Goal: Task Accomplishment & Management: Complete application form

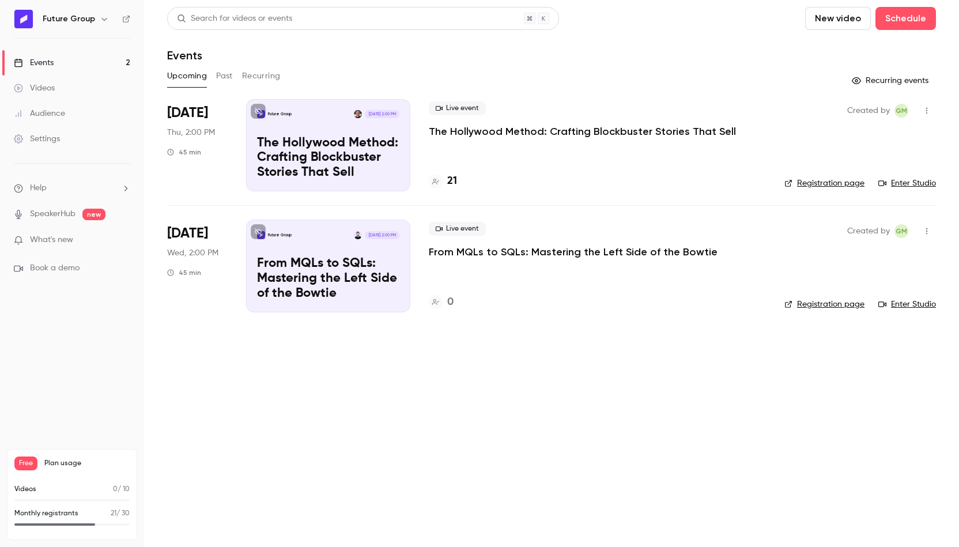
click at [502, 137] on p "The Hollywood Method: Crafting Blockbuster Stories That Sell" at bounding box center [582, 131] width 307 height 14
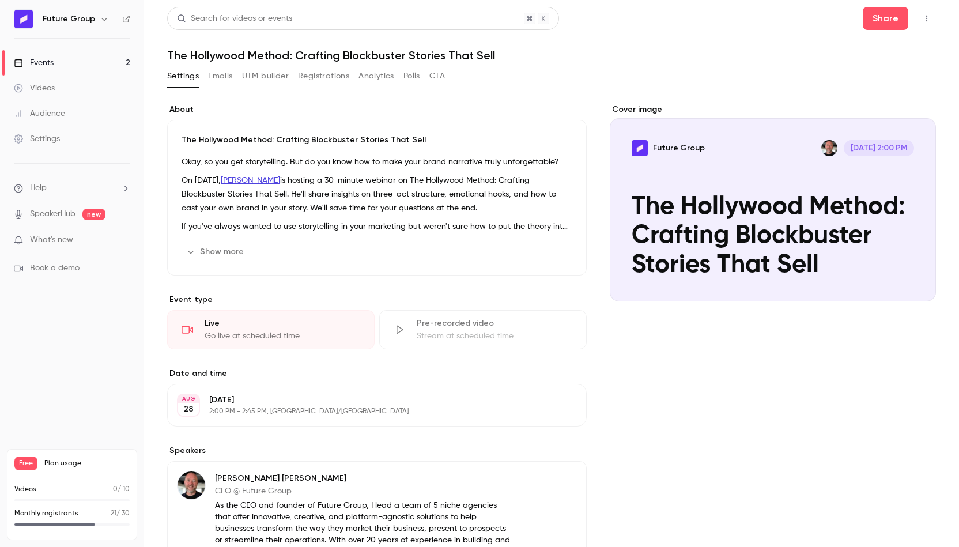
click at [327, 80] on button "Registrations" at bounding box center [323, 76] width 51 height 18
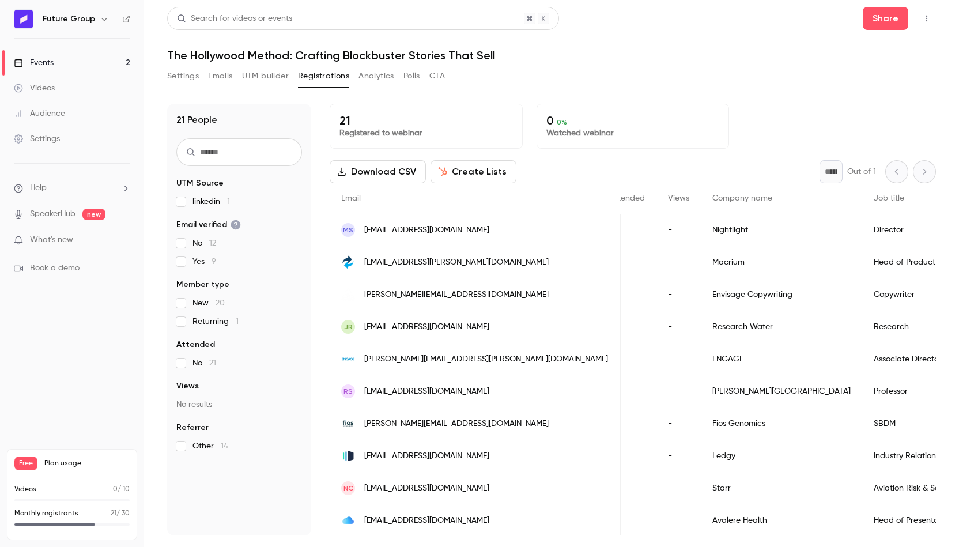
click at [103, 58] on link "Events 2" at bounding box center [72, 62] width 144 height 25
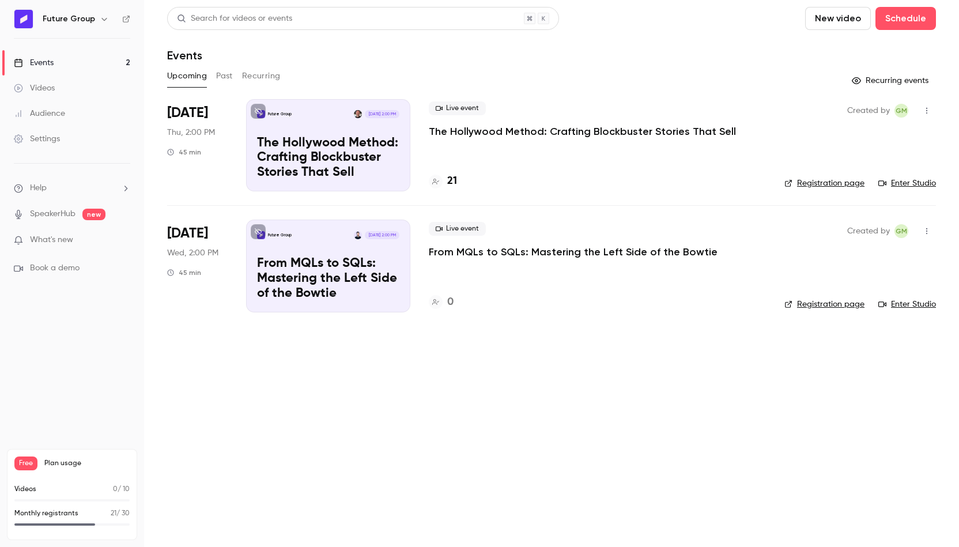
click at [71, 183] on li "Help" at bounding box center [72, 188] width 116 height 12
click at [173, 171] on link "Talk to [GEOGRAPHIC_DATA]" at bounding box center [212, 175] width 126 height 31
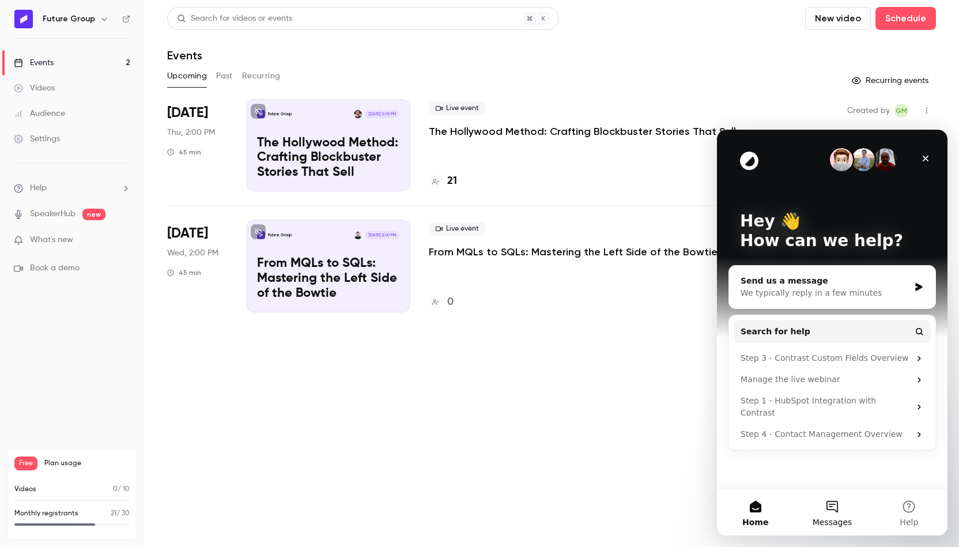
click at [827, 515] on button "Messages" at bounding box center [831, 512] width 77 height 46
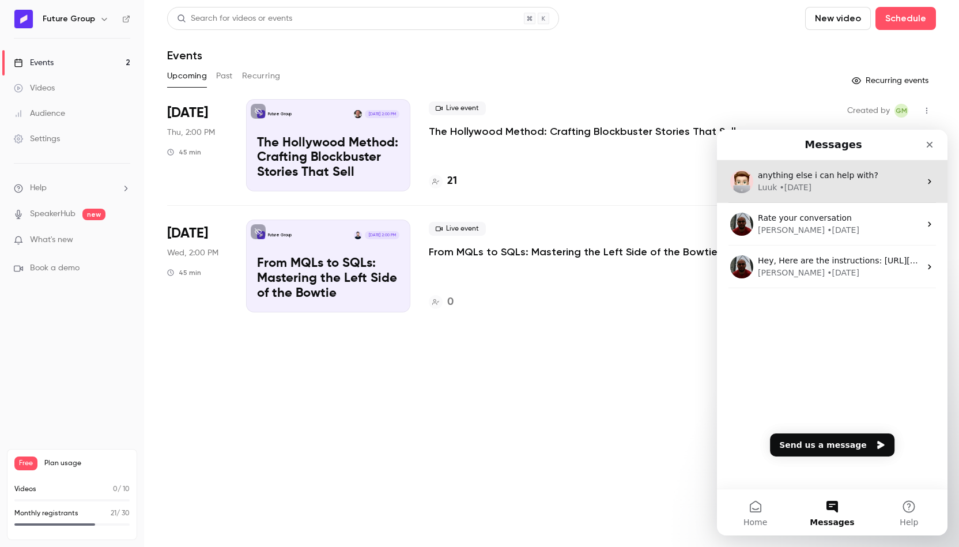
click at [804, 180] on span "anything else i can help with?" at bounding box center [818, 175] width 120 height 9
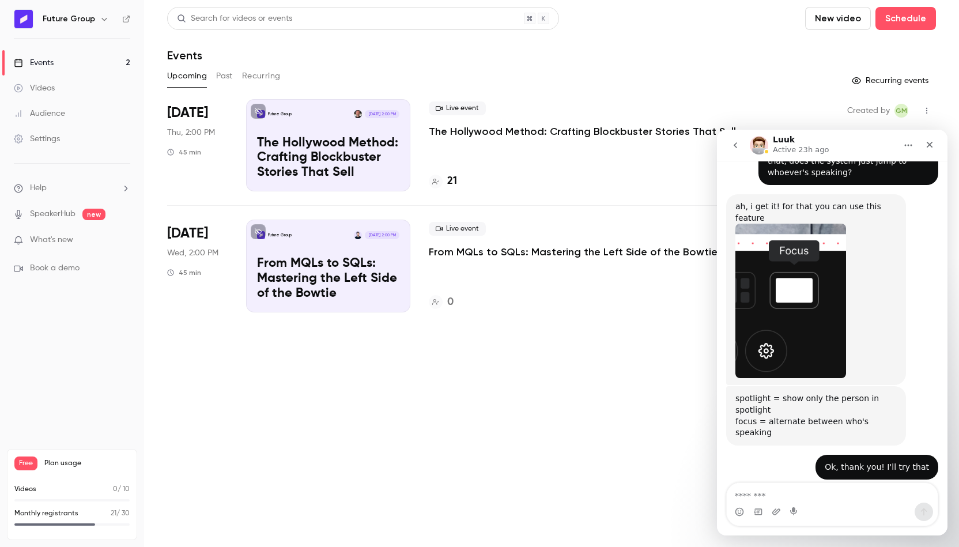
scroll to position [611, 0]
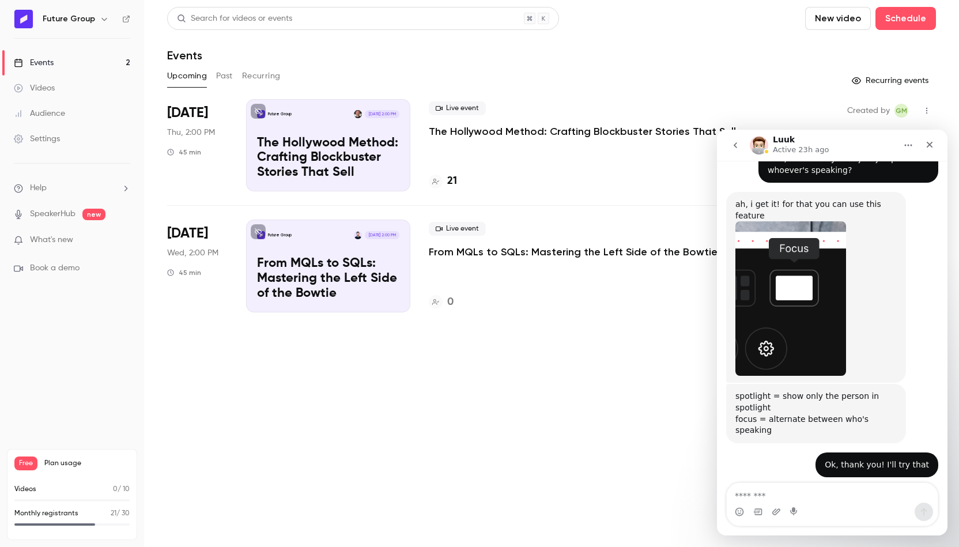
click at [925, 32] on header "Search for videos or events New video Schedule Events" at bounding box center [551, 34] width 769 height 55
click at [915, 27] on button "Schedule" at bounding box center [905, 18] width 60 height 23
click at [903, 46] on div "One time event" at bounding box center [883, 50] width 88 height 12
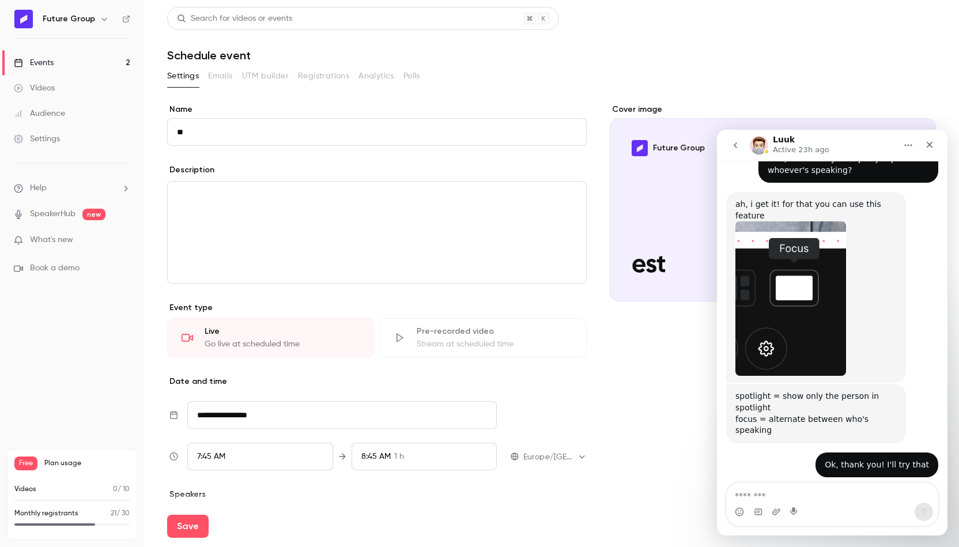
type input "*"
type input "****"
click at [474, 209] on div "editor" at bounding box center [377, 231] width 418 height 101
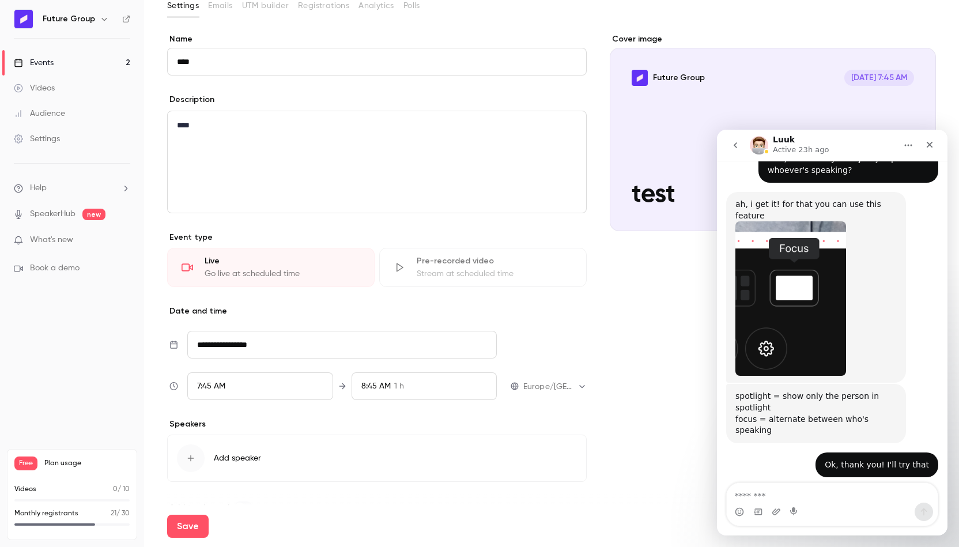
scroll to position [96, 0]
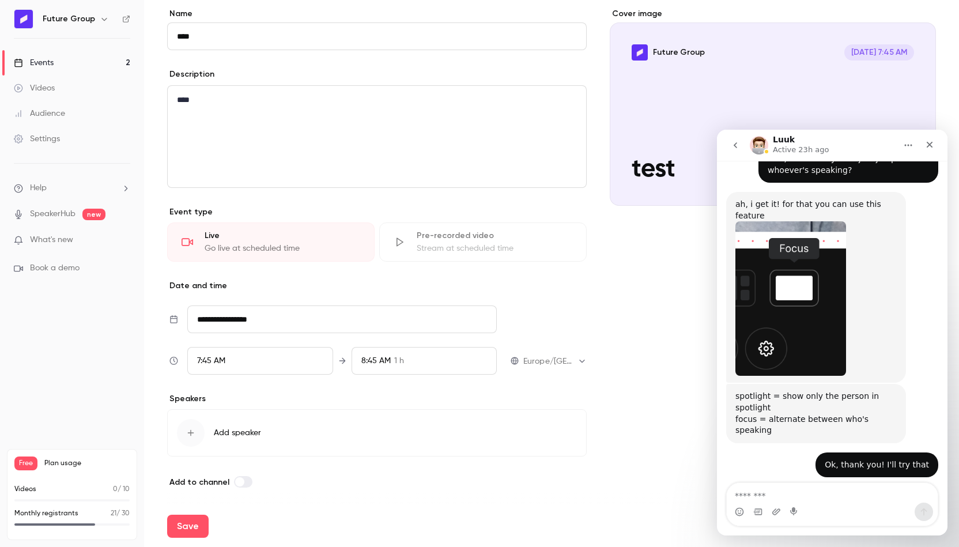
click at [299, 369] on div "7:45 AM" at bounding box center [259, 361] width 145 height 28
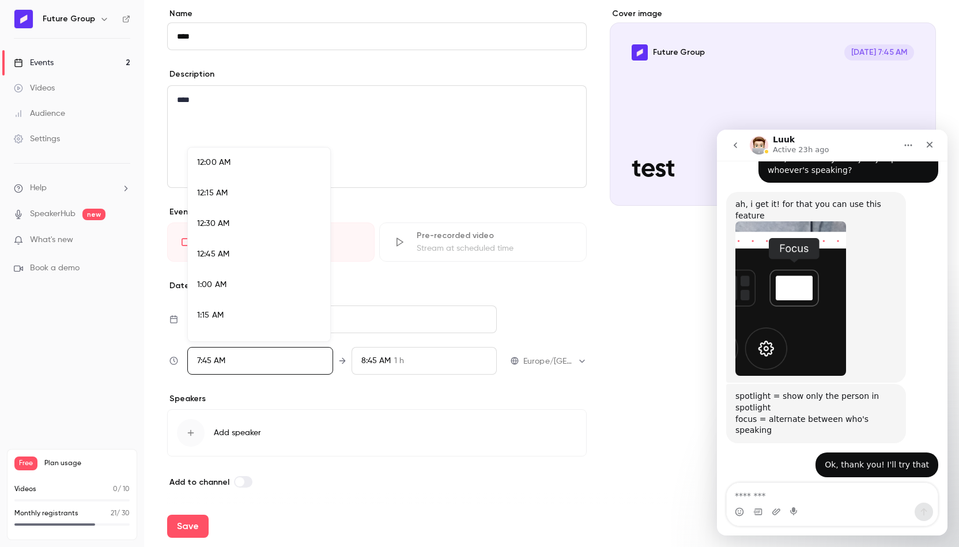
scroll to position [865, 0]
click at [287, 308] on div "8:15 AM" at bounding box center [259, 306] width 124 height 12
click at [419, 406] on div at bounding box center [479, 273] width 959 height 547
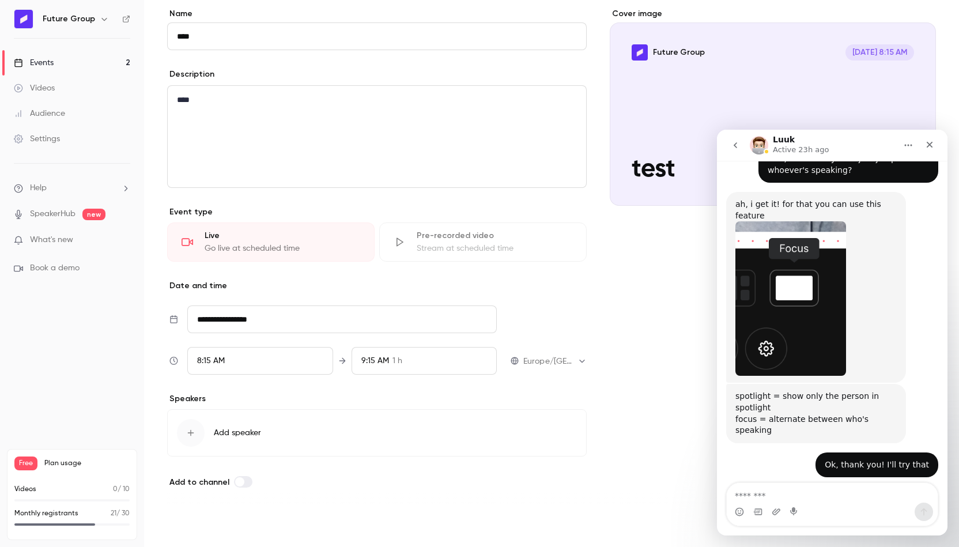
click at [200, 527] on button "Save" at bounding box center [187, 525] width 41 height 23
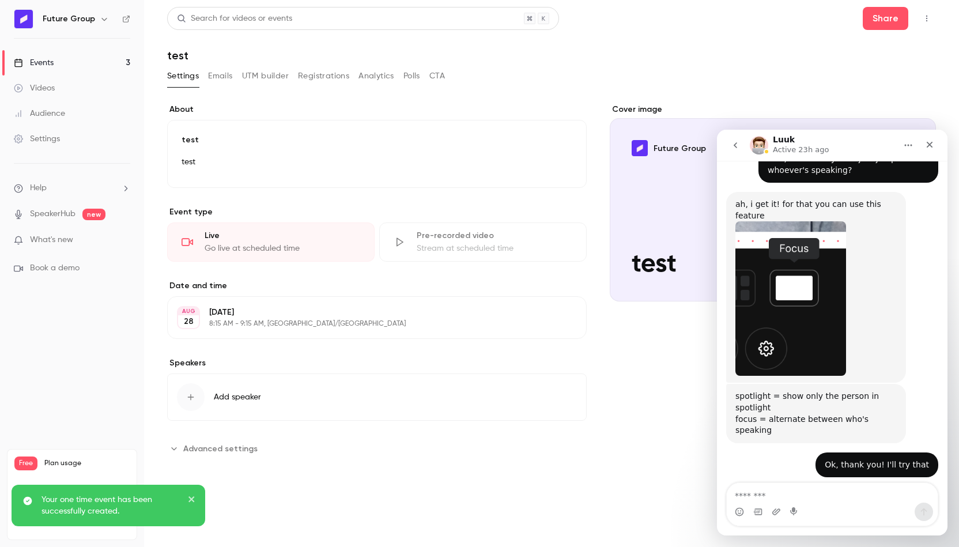
click at [46, 70] on link "Events 3" at bounding box center [72, 62] width 144 height 25
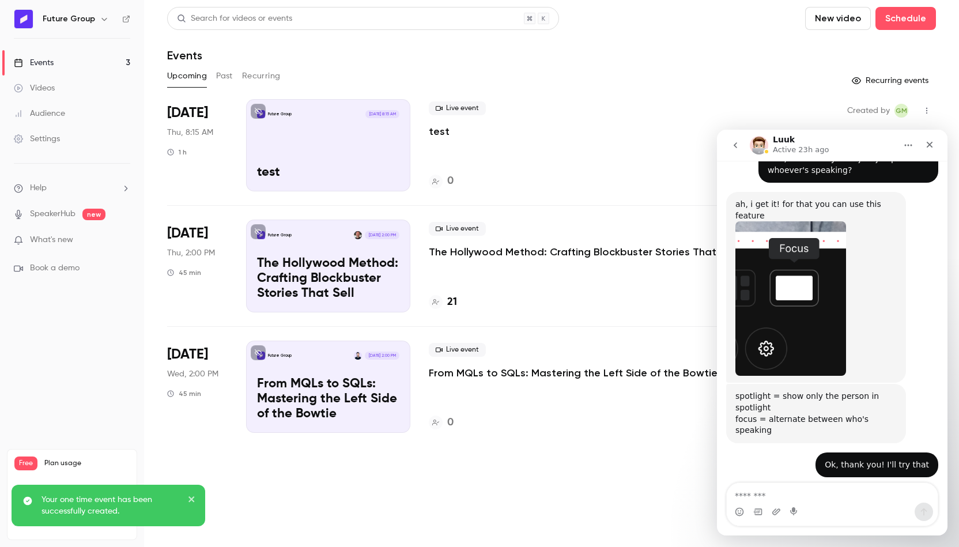
click at [481, 171] on div "Live event test 0" at bounding box center [597, 145] width 337 height 92
click at [435, 127] on p "test" at bounding box center [439, 131] width 21 height 14
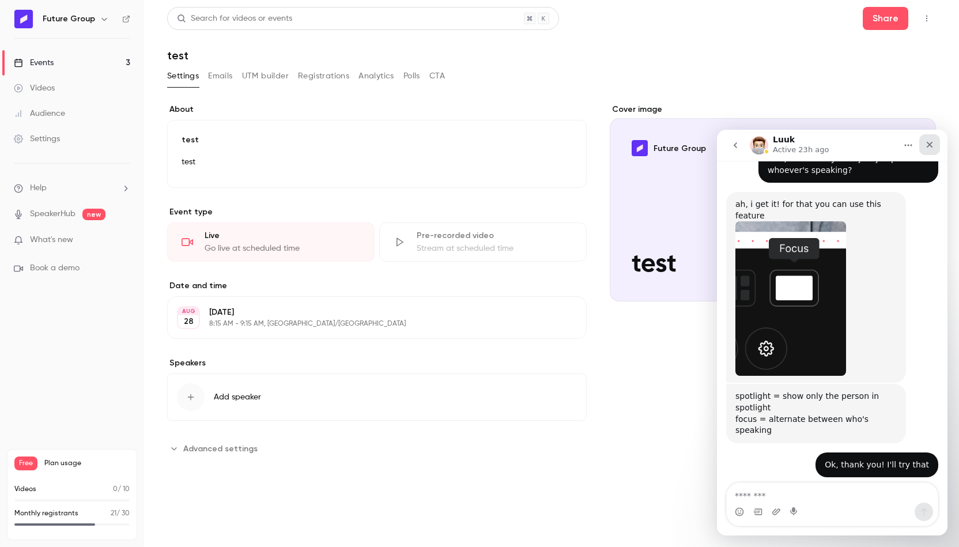
click at [936, 148] on div "Close" at bounding box center [929, 144] width 21 height 21
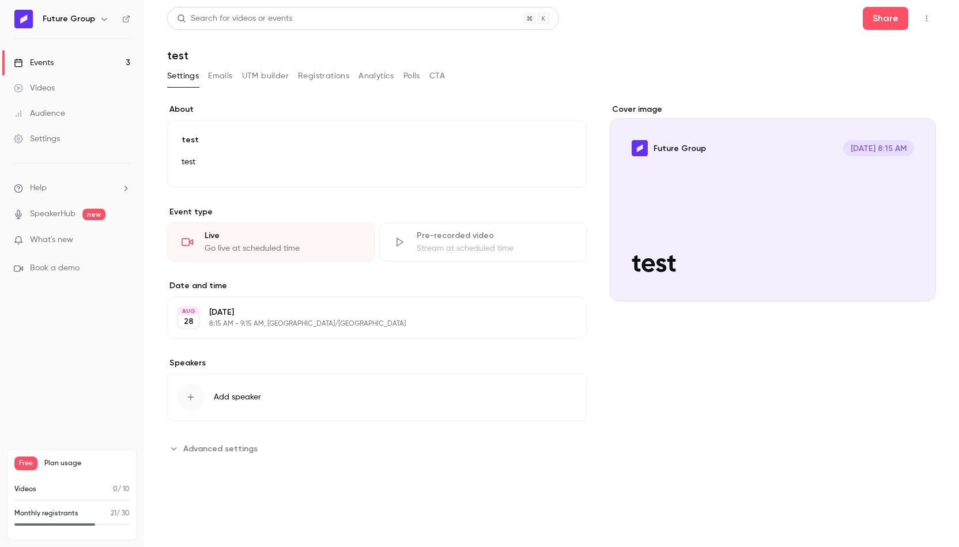
scroll to position [611, 0]
click at [125, 63] on link "Events 3" at bounding box center [72, 62] width 144 height 25
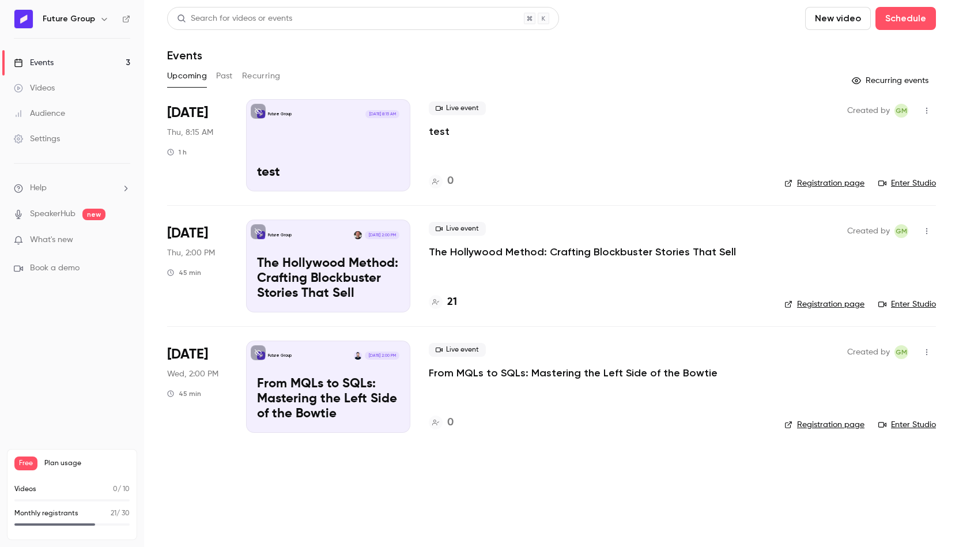
click at [905, 178] on link "Enter Studio" at bounding box center [907, 183] width 58 height 12
click at [103, 185] on li "Help" at bounding box center [72, 188] width 116 height 12
click at [36, 188] on div at bounding box center [479, 273] width 959 height 547
click at [115, 186] on li "Help" at bounding box center [72, 188] width 116 height 12
click at [200, 181] on link "Talk to [GEOGRAPHIC_DATA]" at bounding box center [212, 175] width 126 height 31
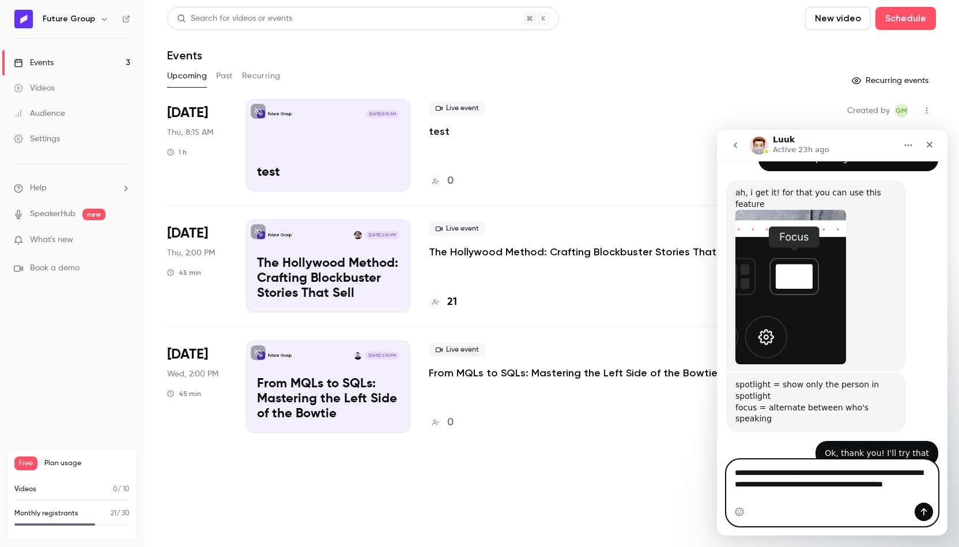
scroll to position [634, 0]
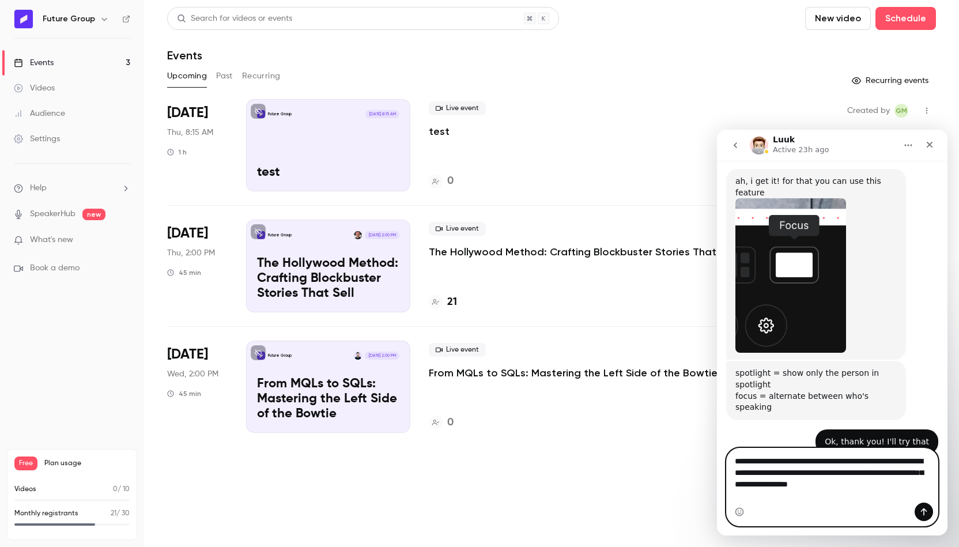
type textarea "**********"
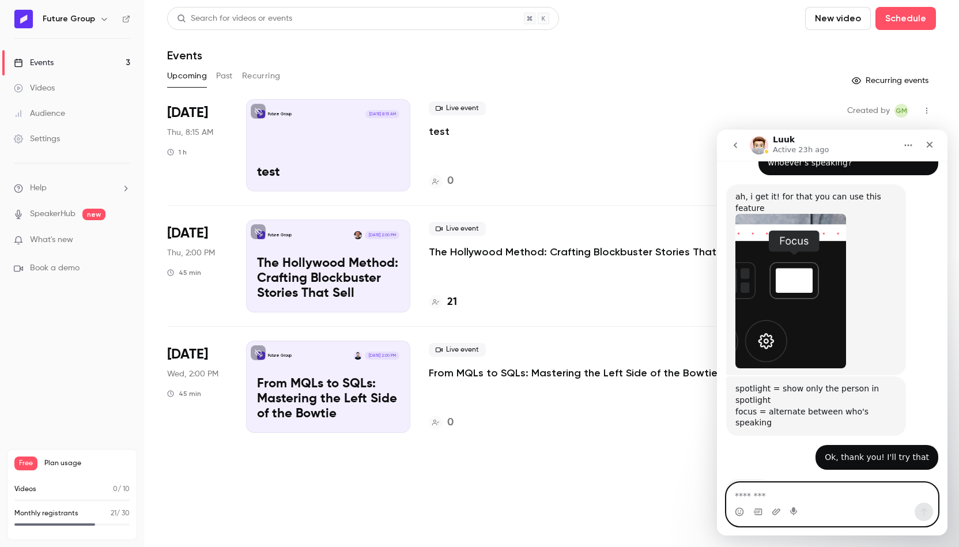
scroll to position [710, 0]
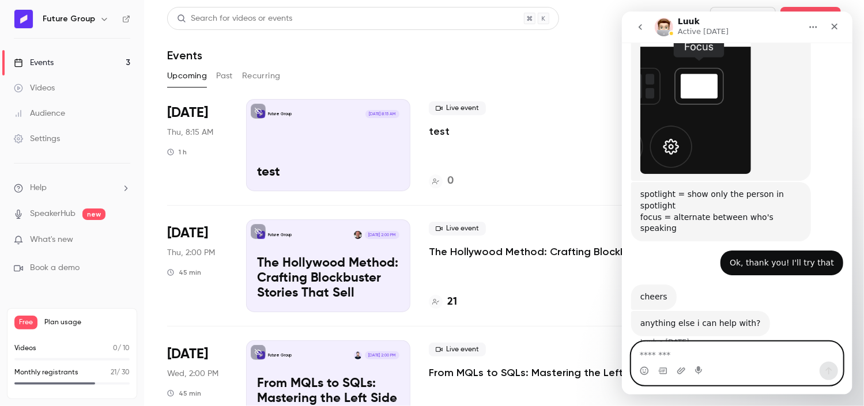
scroll to position [732, 0]
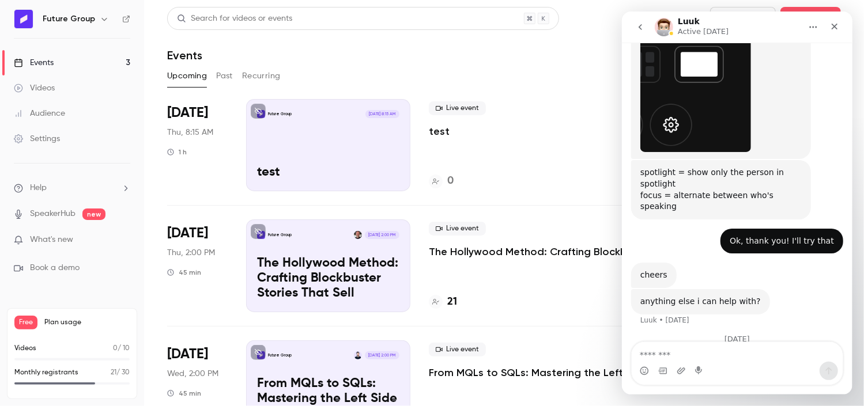
click at [719, 358] on div "Hi! I've got a quick question. If someone's presenting slides (sharing their sc…" at bounding box center [752, 380] width 161 height 45
copy div "Hi! I've got a quick question. If someone's presenting slides (sharing their sc…"
click at [642, 29] on icon "go back" at bounding box center [639, 26] width 9 height 9
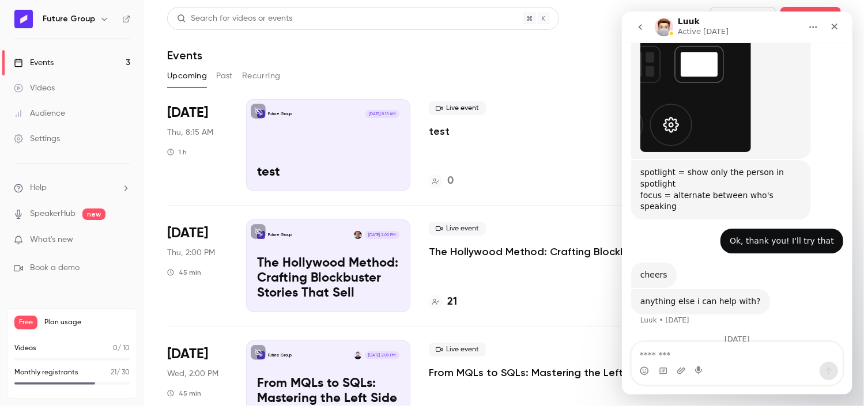
scroll to position [0, 0]
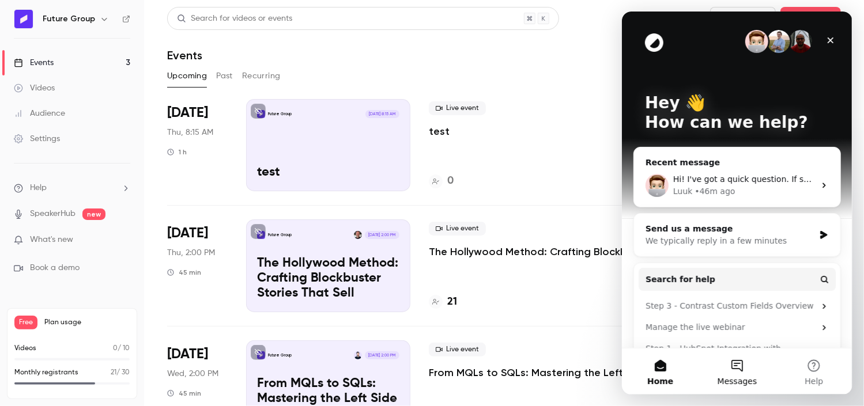
click at [739, 375] on button "Messages" at bounding box center [736, 372] width 77 height 46
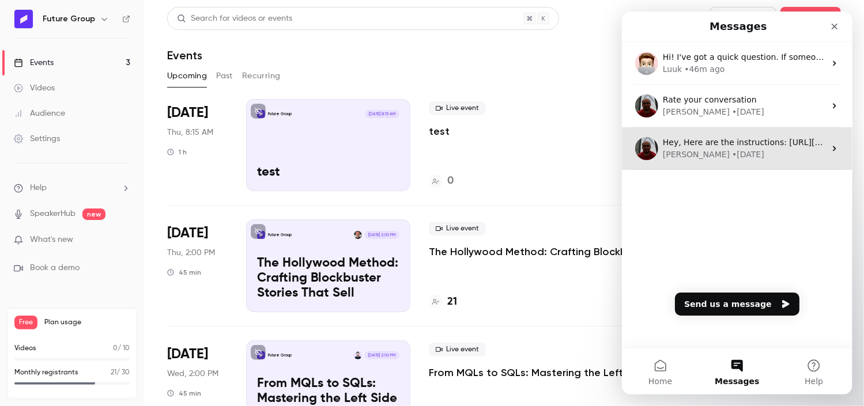
click at [744, 148] on div "Hey, Here are the instructions: [URL][DOMAIN_NAME]" at bounding box center [743, 143] width 162 height 12
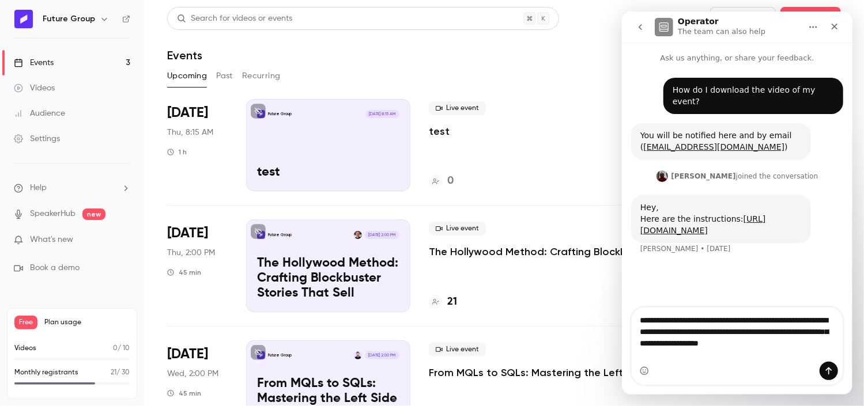
type textarea "**********"
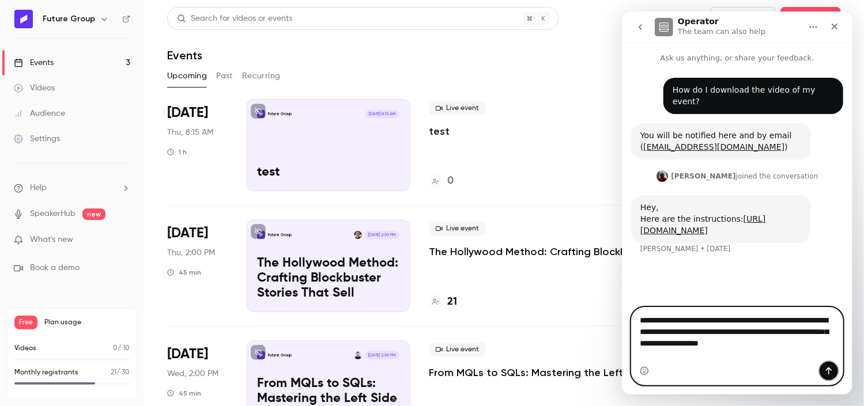
click at [826, 364] on button "Send a message…" at bounding box center [828, 371] width 18 height 18
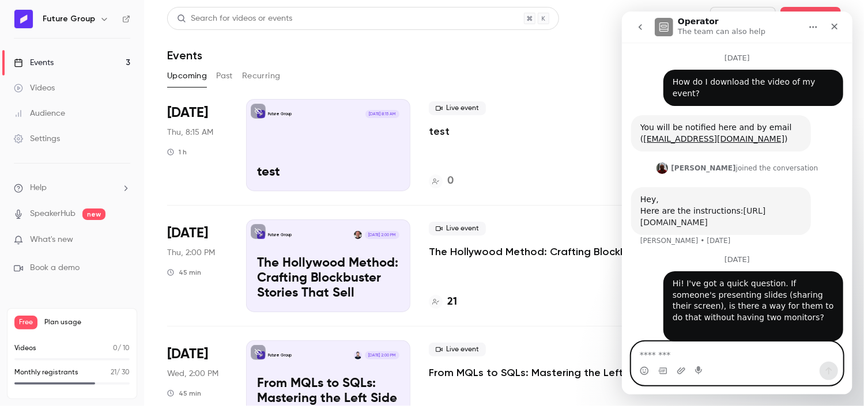
scroll to position [35, 0]
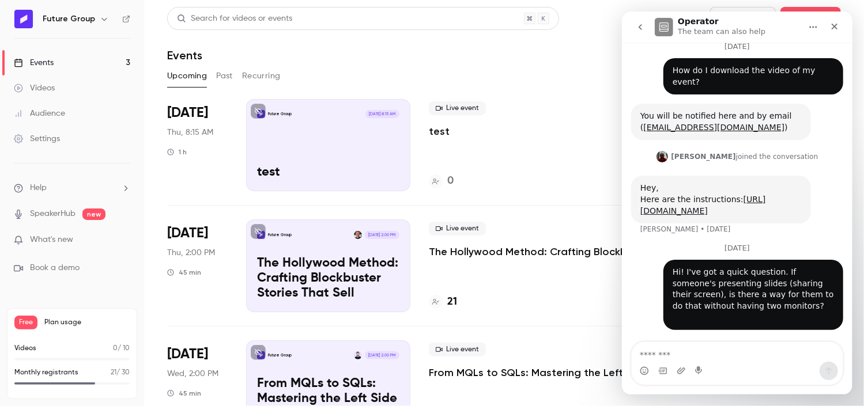
click at [639, 29] on icon "go back" at bounding box center [639, 26] width 9 height 9
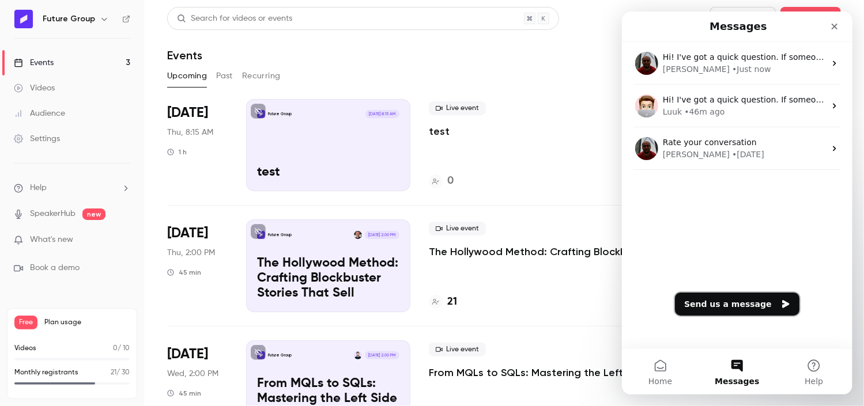
click at [728, 301] on button "Send us a message" at bounding box center [736, 304] width 124 height 23
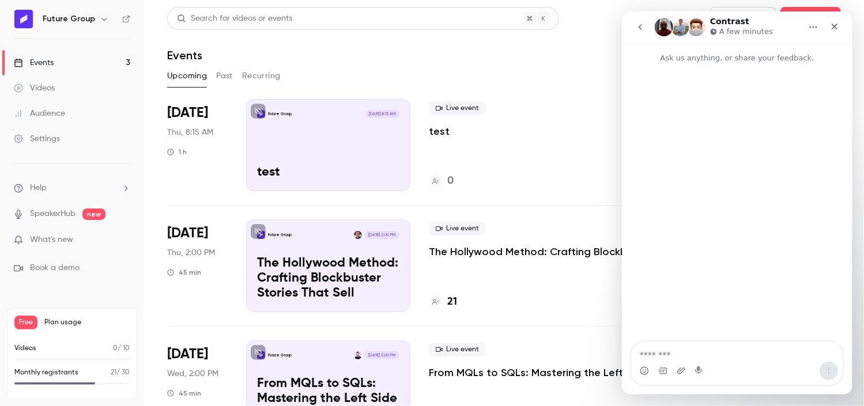
click at [645, 29] on button "go back" at bounding box center [640, 27] width 22 height 22
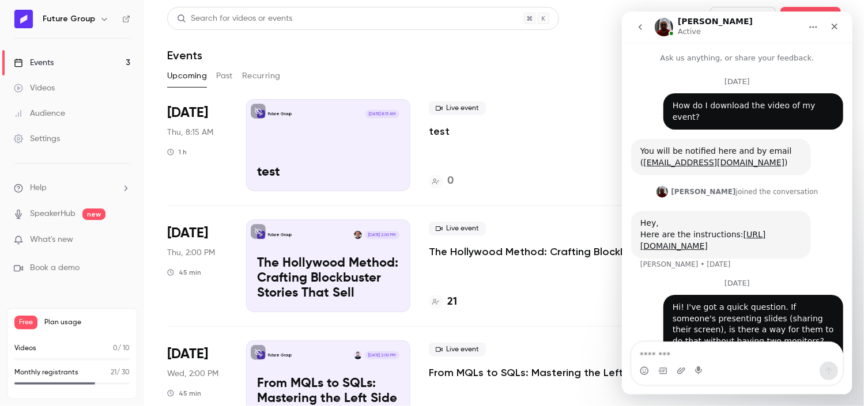
scroll to position [35, 0]
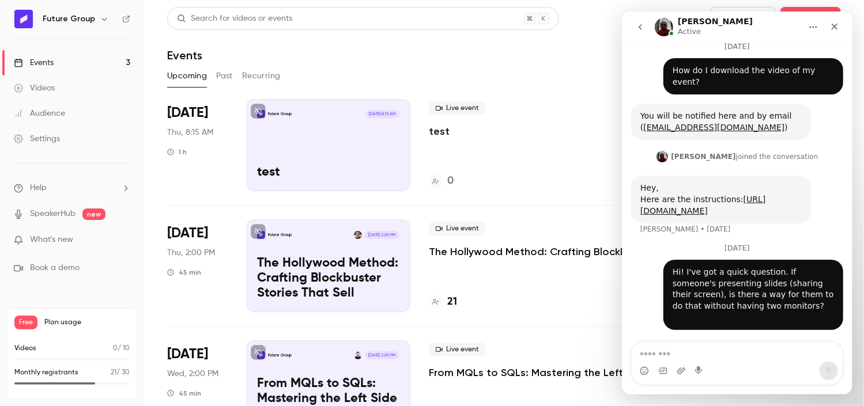
click at [441, 132] on p "test" at bounding box center [439, 131] width 21 height 14
click at [837, 26] on icon "Close" at bounding box center [833, 26] width 9 height 9
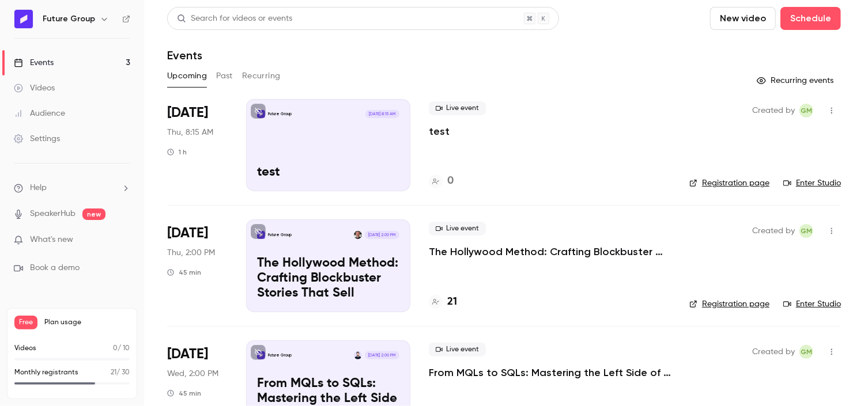
click at [783, 183] on icon at bounding box center [787, 183] width 8 height 8
